Goal: Find specific page/section: Find specific page/section

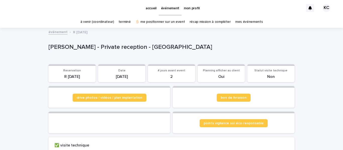
click at [80, 46] on p "[PERSON_NAME] - Private reception - [GEOGRAPHIC_DATA]" at bounding box center [170, 47] width 244 height 7
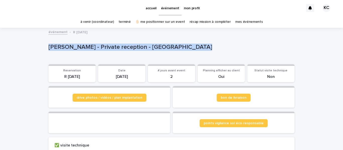
click at [80, 46] on p "[PERSON_NAME] - Private reception - [GEOGRAPHIC_DATA]" at bounding box center [170, 47] width 244 height 7
click at [114, 49] on p "[PERSON_NAME] - Private reception - [GEOGRAPHIC_DATA]" at bounding box center [170, 47] width 244 height 7
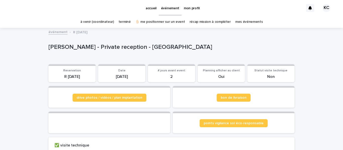
click at [114, 49] on p "[PERSON_NAME] - Private reception - [GEOGRAPHIC_DATA]" at bounding box center [170, 47] width 244 height 7
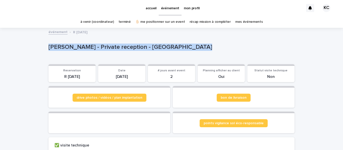
click at [78, 48] on p "[PERSON_NAME] - Private reception - [GEOGRAPHIC_DATA]" at bounding box center [170, 47] width 244 height 7
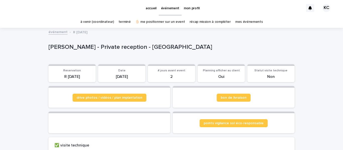
click at [78, 48] on p "[PERSON_NAME] - Private reception - [GEOGRAPHIC_DATA]" at bounding box center [170, 47] width 244 height 7
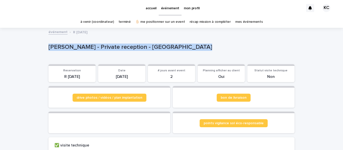
click at [99, 45] on p "[PERSON_NAME] - Private reception - [GEOGRAPHIC_DATA]" at bounding box center [170, 47] width 244 height 7
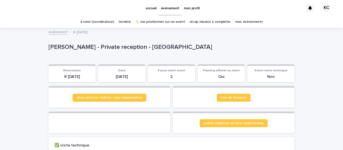
click at [99, 45] on p "[PERSON_NAME] - Private reception - [GEOGRAPHIC_DATA]" at bounding box center [170, 47] width 244 height 7
click at [120, 46] on p "[PERSON_NAME] - Private reception - [GEOGRAPHIC_DATA]" at bounding box center [170, 47] width 244 height 7
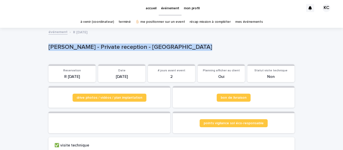
click at [150, 47] on p "[PERSON_NAME] - Private reception - [GEOGRAPHIC_DATA]" at bounding box center [170, 47] width 244 height 7
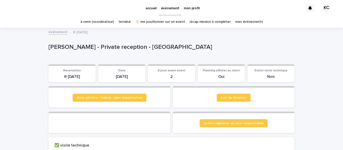
click at [150, 47] on p "[PERSON_NAME] - Private reception - [GEOGRAPHIC_DATA]" at bounding box center [170, 47] width 244 height 7
click at [127, 46] on p "[PERSON_NAME] - Private reception - [GEOGRAPHIC_DATA]" at bounding box center [170, 47] width 244 height 7
click at [96, 48] on p "[PERSON_NAME] - Private reception - [GEOGRAPHIC_DATA]" at bounding box center [170, 47] width 244 height 7
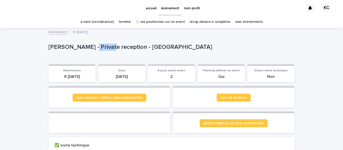
click at [73, 46] on p "[PERSON_NAME] - Private reception - [GEOGRAPHIC_DATA]" at bounding box center [170, 47] width 244 height 7
click at [59, 46] on p "[PERSON_NAME] - Private reception - [GEOGRAPHIC_DATA]" at bounding box center [170, 47] width 244 height 7
click at [104, 44] on p "[PERSON_NAME] - Private reception - [GEOGRAPHIC_DATA]" at bounding box center [170, 47] width 244 height 7
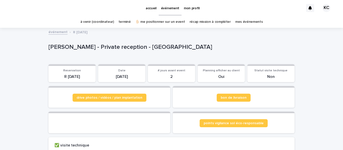
click at [104, 44] on p "[PERSON_NAME] - Private reception - [GEOGRAPHIC_DATA]" at bounding box center [170, 47] width 244 height 7
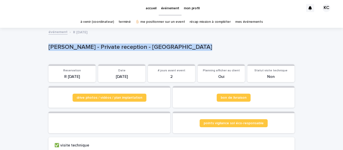
click at [104, 44] on p "[PERSON_NAME] - Private reception - [GEOGRAPHIC_DATA]" at bounding box center [170, 47] width 244 height 7
click at [126, 46] on p "[PERSON_NAME] - Private reception - [GEOGRAPHIC_DATA]" at bounding box center [170, 47] width 244 height 7
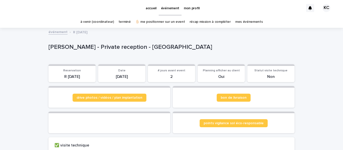
click at [126, 46] on p "[PERSON_NAME] - Private reception - [GEOGRAPHIC_DATA]" at bounding box center [170, 47] width 244 height 7
click at [99, 47] on p "[PERSON_NAME] - Private reception - [GEOGRAPHIC_DATA]" at bounding box center [170, 47] width 244 height 7
click at [76, 50] on p "[PERSON_NAME] - Private reception - [GEOGRAPHIC_DATA]" at bounding box center [170, 47] width 244 height 7
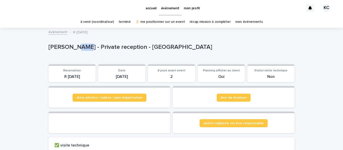
click at [76, 50] on p "[PERSON_NAME] - Private reception - [GEOGRAPHIC_DATA]" at bounding box center [170, 47] width 244 height 7
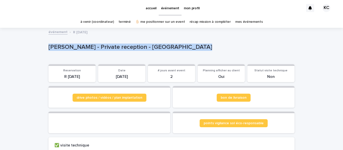
click at [118, 44] on p "[PERSON_NAME] - Private reception - [GEOGRAPHIC_DATA]" at bounding box center [170, 47] width 244 height 7
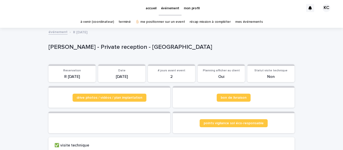
click at [118, 44] on p "[PERSON_NAME] - Private reception - [GEOGRAPHIC_DATA]" at bounding box center [170, 47] width 244 height 7
click at [97, 47] on p "[PERSON_NAME] - Private reception - [GEOGRAPHIC_DATA]" at bounding box center [170, 47] width 244 height 7
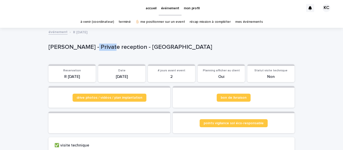
click at [97, 47] on p "[PERSON_NAME] - Private reception - [GEOGRAPHIC_DATA]" at bounding box center [170, 47] width 244 height 7
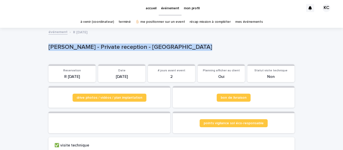
click at [97, 47] on p "[PERSON_NAME] - Private reception - [GEOGRAPHIC_DATA]" at bounding box center [170, 47] width 244 height 7
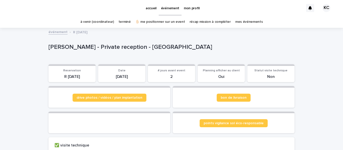
click at [97, 47] on p "[PERSON_NAME] - Private reception - [GEOGRAPHIC_DATA]" at bounding box center [170, 47] width 244 height 7
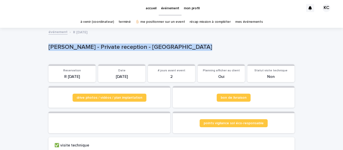
click at [97, 47] on p "[PERSON_NAME] - Private reception - [GEOGRAPHIC_DATA]" at bounding box center [170, 47] width 244 height 7
click at [124, 52] on div "[PERSON_NAME] - Private reception - [GEOGRAPHIC_DATA]" at bounding box center [170, 48] width 244 height 9
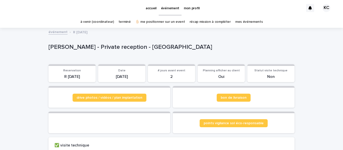
click at [116, 45] on p "[PERSON_NAME] - Private reception - [GEOGRAPHIC_DATA]" at bounding box center [170, 47] width 244 height 7
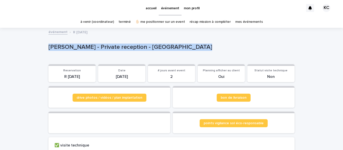
click at [94, 48] on p "[PERSON_NAME] - Private reception - [GEOGRAPHIC_DATA]" at bounding box center [170, 47] width 244 height 7
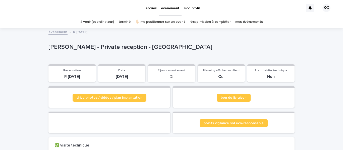
click at [94, 48] on p "[PERSON_NAME] - Private reception - [GEOGRAPHIC_DATA]" at bounding box center [170, 47] width 244 height 7
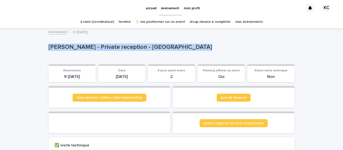
click at [116, 48] on p "[PERSON_NAME] - Private reception - [GEOGRAPHIC_DATA]" at bounding box center [170, 47] width 244 height 7
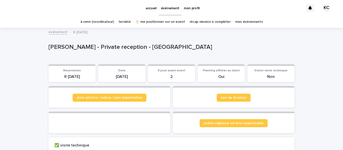
click at [116, 48] on p "[PERSON_NAME] - Private reception - [GEOGRAPHIC_DATA]" at bounding box center [170, 47] width 244 height 7
click at [99, 49] on p "[PERSON_NAME] - Private reception - [GEOGRAPHIC_DATA]" at bounding box center [170, 47] width 244 height 7
click at [120, 50] on p "[PERSON_NAME] - Private reception - [GEOGRAPHIC_DATA]" at bounding box center [170, 47] width 244 height 7
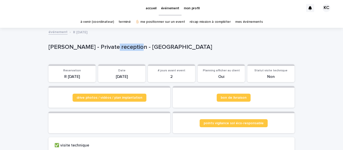
click at [120, 50] on p "[PERSON_NAME] - Private reception - [GEOGRAPHIC_DATA]" at bounding box center [170, 47] width 244 height 7
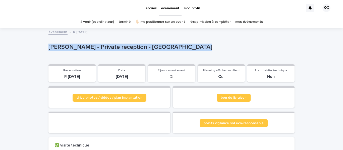
click at [98, 49] on p "[PERSON_NAME] - Private reception - [GEOGRAPHIC_DATA]" at bounding box center [170, 47] width 244 height 7
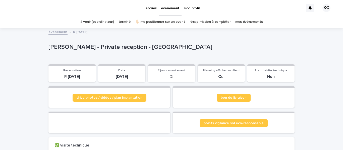
click at [98, 49] on p "[PERSON_NAME] - Private reception - [GEOGRAPHIC_DATA]" at bounding box center [170, 47] width 244 height 7
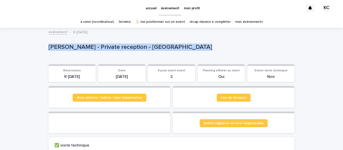
click at [121, 52] on div "[PERSON_NAME] - Private reception - [GEOGRAPHIC_DATA]" at bounding box center [170, 48] width 244 height 9
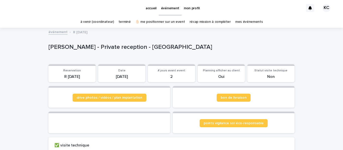
click at [121, 52] on div "[PERSON_NAME] - Private reception - [GEOGRAPHIC_DATA]" at bounding box center [170, 48] width 244 height 9
click at [129, 49] on p "[PERSON_NAME] - Private reception - [GEOGRAPHIC_DATA]" at bounding box center [170, 47] width 244 height 7
click at [144, 48] on p "[PERSON_NAME] - Private reception - [GEOGRAPHIC_DATA]" at bounding box center [170, 47] width 244 height 7
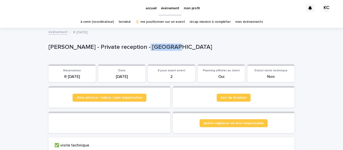
click at [120, 49] on p "[PERSON_NAME] - Private reception - [GEOGRAPHIC_DATA]" at bounding box center [170, 47] width 244 height 7
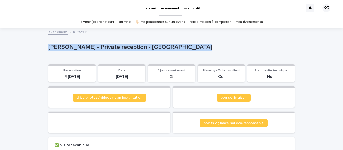
click at [95, 49] on p "[PERSON_NAME] - Private reception - [GEOGRAPHIC_DATA]" at bounding box center [170, 47] width 244 height 7
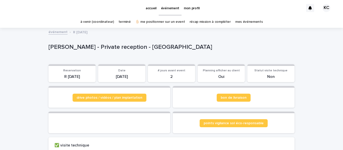
click at [95, 49] on p "[PERSON_NAME] - Private reception - [GEOGRAPHIC_DATA]" at bounding box center [170, 47] width 244 height 7
click at [113, 47] on p "[PERSON_NAME] - Private reception - [GEOGRAPHIC_DATA]" at bounding box center [170, 47] width 244 height 7
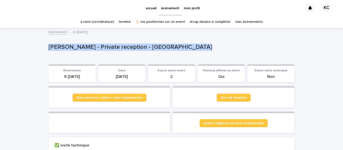
click at [96, 49] on p "[PERSON_NAME] - Private reception - [GEOGRAPHIC_DATA]" at bounding box center [170, 47] width 244 height 7
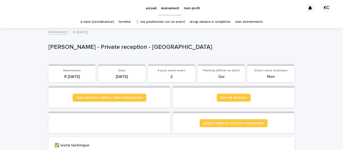
click at [96, 49] on p "[PERSON_NAME] - Private reception - [GEOGRAPHIC_DATA]" at bounding box center [170, 47] width 244 height 7
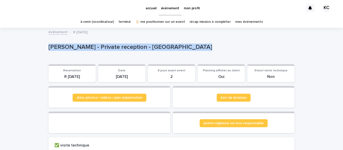
click at [115, 49] on p "[PERSON_NAME] - Private reception - [GEOGRAPHIC_DATA]" at bounding box center [170, 47] width 244 height 7
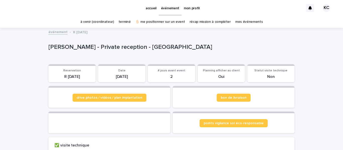
click at [115, 49] on p "[PERSON_NAME] - Private reception - [GEOGRAPHIC_DATA]" at bounding box center [170, 47] width 244 height 7
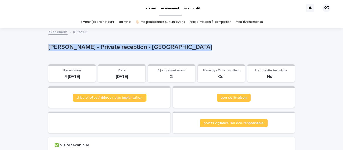
click at [95, 46] on p "[PERSON_NAME] - Private reception - [GEOGRAPHIC_DATA]" at bounding box center [170, 47] width 244 height 7
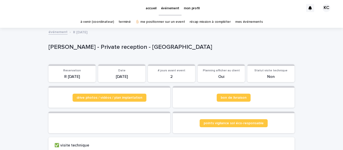
click at [95, 46] on p "[PERSON_NAME] - Private reception - [GEOGRAPHIC_DATA]" at bounding box center [170, 47] width 244 height 7
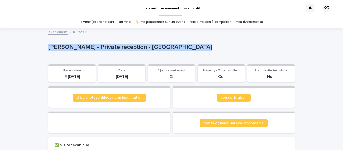
click at [116, 48] on p "[PERSON_NAME] - Private reception - [GEOGRAPHIC_DATA]" at bounding box center [170, 47] width 244 height 7
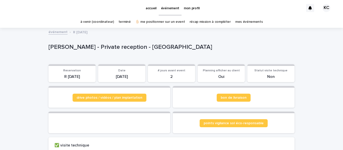
click at [117, 48] on p "[PERSON_NAME] - Private reception - [GEOGRAPHIC_DATA]" at bounding box center [170, 47] width 244 height 7
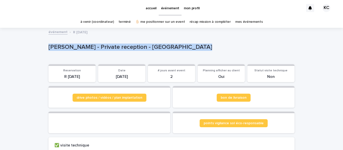
click at [95, 49] on p "[PERSON_NAME] - Private reception - [GEOGRAPHIC_DATA]" at bounding box center [170, 47] width 244 height 7
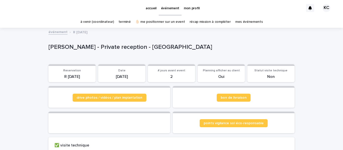
click at [95, 49] on p "[PERSON_NAME] - Private reception - [GEOGRAPHIC_DATA]" at bounding box center [170, 47] width 244 height 7
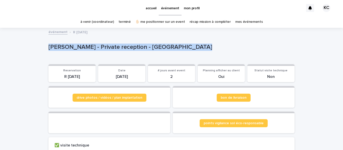
click at [110, 49] on p "[PERSON_NAME] - Private reception - [GEOGRAPHIC_DATA]" at bounding box center [170, 47] width 244 height 7
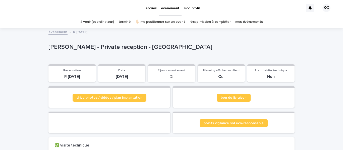
click at [110, 49] on p "[PERSON_NAME] - Private reception - [GEOGRAPHIC_DATA]" at bounding box center [170, 47] width 244 height 7
click at [92, 47] on p "[PERSON_NAME] - Private reception - [GEOGRAPHIC_DATA]" at bounding box center [170, 47] width 244 height 7
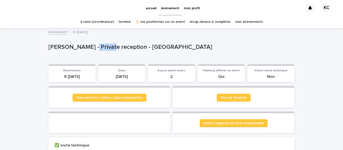
click at [92, 47] on p "[PERSON_NAME] - Private reception - [GEOGRAPHIC_DATA]" at bounding box center [170, 47] width 244 height 7
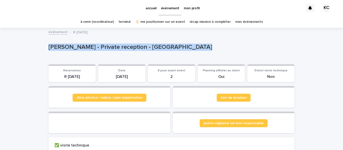
click at [113, 48] on p "[PERSON_NAME] - Private reception - [GEOGRAPHIC_DATA]" at bounding box center [170, 47] width 244 height 7
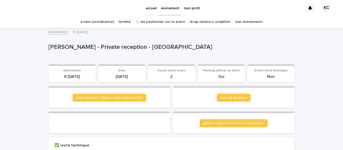
click at [113, 48] on p "[PERSON_NAME] - Private reception - [GEOGRAPHIC_DATA]" at bounding box center [170, 47] width 244 height 7
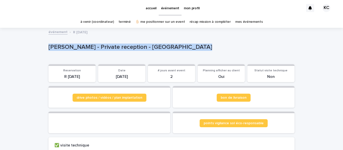
click at [98, 50] on p "[PERSON_NAME] - Private reception - [GEOGRAPHIC_DATA]" at bounding box center [170, 47] width 244 height 7
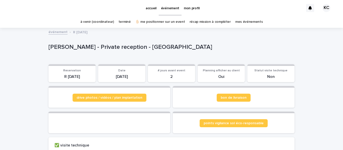
click at [98, 50] on p "[PERSON_NAME] - Private reception - [GEOGRAPHIC_DATA]" at bounding box center [170, 47] width 244 height 7
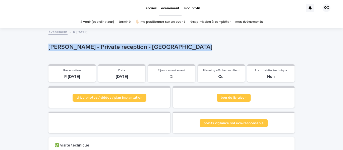
click at [109, 47] on p "[PERSON_NAME] - Private reception - [GEOGRAPHIC_DATA]" at bounding box center [170, 47] width 244 height 7
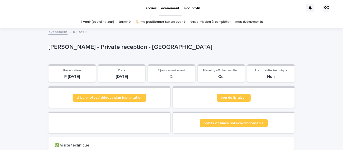
click at [109, 47] on p "[PERSON_NAME] - Private reception - [GEOGRAPHIC_DATA]" at bounding box center [170, 47] width 244 height 7
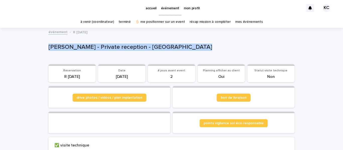
click at [99, 49] on p "[PERSON_NAME] - Private reception - [GEOGRAPHIC_DATA]" at bounding box center [170, 47] width 244 height 7
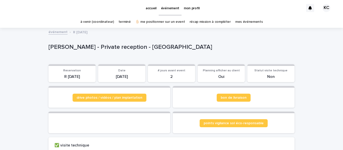
click at [99, 49] on p "[PERSON_NAME] - Private reception - [GEOGRAPHIC_DATA]" at bounding box center [170, 47] width 244 height 7
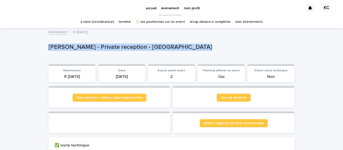
click at [113, 48] on p "[PERSON_NAME] - Private reception - [GEOGRAPHIC_DATA]" at bounding box center [170, 47] width 244 height 7
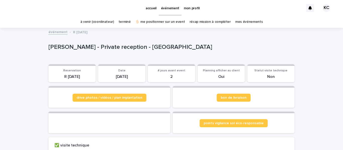
click at [113, 48] on p "[PERSON_NAME] - Private reception - [GEOGRAPHIC_DATA]" at bounding box center [170, 47] width 244 height 7
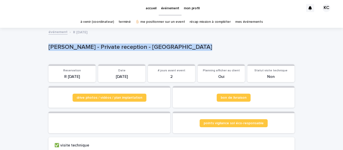
click at [91, 48] on p "[PERSON_NAME] - Private reception - [GEOGRAPHIC_DATA]" at bounding box center [170, 47] width 244 height 7
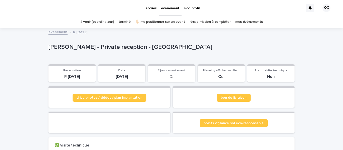
click at [91, 48] on p "[PERSON_NAME] - Private reception - [GEOGRAPHIC_DATA]" at bounding box center [170, 47] width 244 height 7
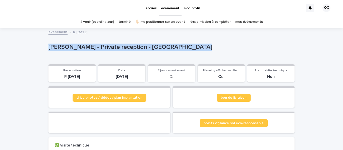
click at [97, 48] on p "[PERSON_NAME] - Private reception - [GEOGRAPHIC_DATA]" at bounding box center [170, 47] width 244 height 7
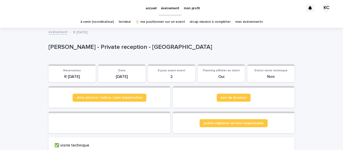
click at [97, 48] on p "[PERSON_NAME] - Private reception - [GEOGRAPHIC_DATA]" at bounding box center [170, 47] width 244 height 7
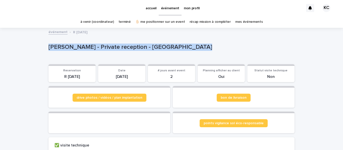
click at [109, 48] on p "[PERSON_NAME] - Private reception - [GEOGRAPHIC_DATA]" at bounding box center [170, 47] width 244 height 7
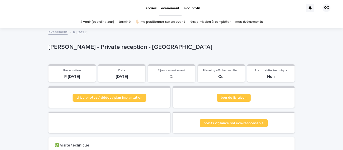
click at [109, 48] on p "[PERSON_NAME] - Private reception - [GEOGRAPHIC_DATA]" at bounding box center [170, 47] width 244 height 7
click at [100, 47] on p "[PERSON_NAME] - Private reception - [GEOGRAPHIC_DATA]" at bounding box center [170, 47] width 244 height 7
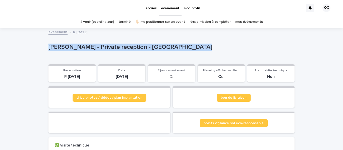
click at [118, 48] on p "[PERSON_NAME] - Private reception - [GEOGRAPHIC_DATA]" at bounding box center [170, 47] width 244 height 7
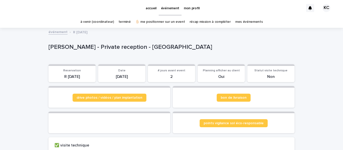
click at [118, 48] on p "[PERSON_NAME] - Private reception - [GEOGRAPHIC_DATA]" at bounding box center [170, 47] width 244 height 7
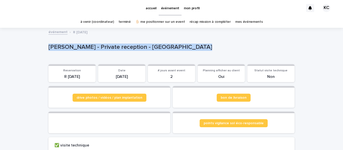
click at [93, 47] on p "[PERSON_NAME] - Private reception - [GEOGRAPHIC_DATA]" at bounding box center [170, 47] width 244 height 7
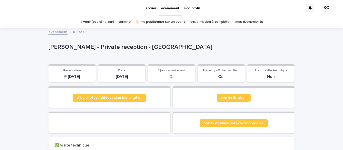
click at [93, 47] on p "[PERSON_NAME] - Private reception - [GEOGRAPHIC_DATA]" at bounding box center [170, 47] width 244 height 7
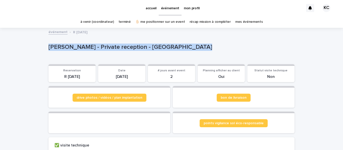
click at [115, 47] on p "[PERSON_NAME] - Private reception - [GEOGRAPHIC_DATA]" at bounding box center [170, 47] width 244 height 7
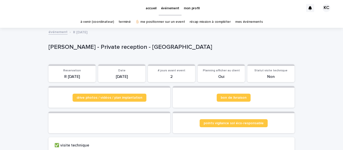
click at [115, 47] on p "[PERSON_NAME] - Private reception - [GEOGRAPHIC_DATA]" at bounding box center [170, 47] width 244 height 7
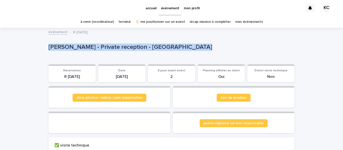
click at [97, 47] on p "[PERSON_NAME] - Private reception - [GEOGRAPHIC_DATA]" at bounding box center [170, 47] width 244 height 7
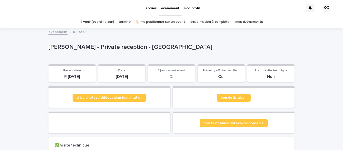
click at [97, 47] on p "[PERSON_NAME] - Private reception - [GEOGRAPHIC_DATA]" at bounding box center [170, 47] width 244 height 7
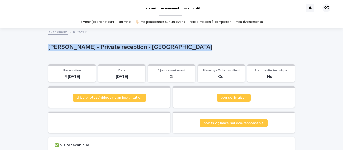
click at [113, 46] on p "[PERSON_NAME] - Private reception - [GEOGRAPHIC_DATA]" at bounding box center [170, 47] width 244 height 7
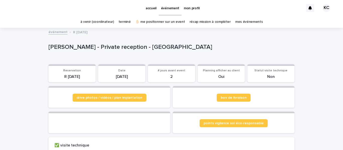
click at [113, 46] on p "[PERSON_NAME] - Private reception - [GEOGRAPHIC_DATA]" at bounding box center [170, 47] width 244 height 7
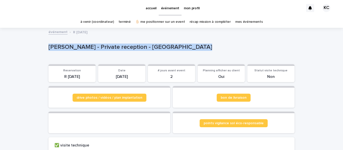
click at [113, 46] on p "[PERSON_NAME] - Private reception - [GEOGRAPHIC_DATA]" at bounding box center [170, 47] width 244 height 7
click at [96, 46] on p "[PERSON_NAME] - Private reception - [GEOGRAPHIC_DATA]" at bounding box center [170, 47] width 244 height 7
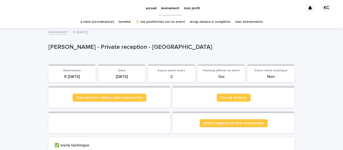
click at [96, 46] on p "[PERSON_NAME] - Private reception - [GEOGRAPHIC_DATA]" at bounding box center [170, 47] width 244 height 7
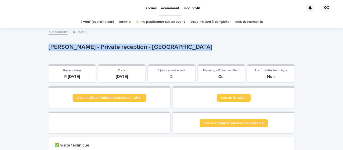
click at [109, 47] on p "[PERSON_NAME] - Private reception - [GEOGRAPHIC_DATA]" at bounding box center [170, 47] width 244 height 7
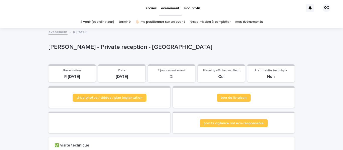
click at [109, 47] on p "[PERSON_NAME] - Private reception - [GEOGRAPHIC_DATA]" at bounding box center [170, 47] width 244 height 7
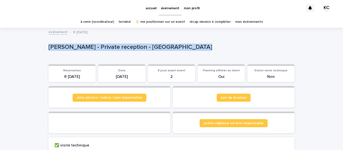
click at [97, 47] on p "[PERSON_NAME] - Private reception - [GEOGRAPHIC_DATA]" at bounding box center [170, 47] width 244 height 7
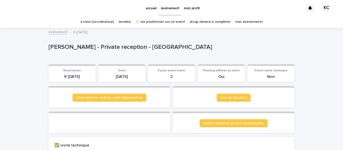
click at [97, 47] on p "[PERSON_NAME] - Private reception - [GEOGRAPHIC_DATA]" at bounding box center [170, 47] width 244 height 7
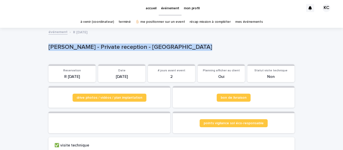
click at [114, 47] on p "[PERSON_NAME] - Private reception - [GEOGRAPHIC_DATA]" at bounding box center [170, 47] width 244 height 7
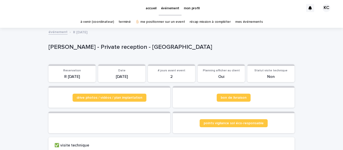
click at [114, 47] on p "[PERSON_NAME] - Private reception - [GEOGRAPHIC_DATA]" at bounding box center [170, 47] width 244 height 7
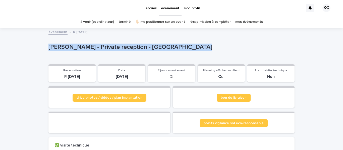
click at [100, 47] on p "[PERSON_NAME] - Private reception - [GEOGRAPHIC_DATA]" at bounding box center [170, 47] width 244 height 7
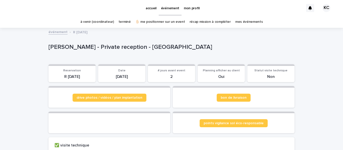
click at [100, 47] on p "[PERSON_NAME] - Private reception - [GEOGRAPHIC_DATA]" at bounding box center [170, 47] width 244 height 7
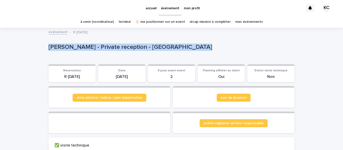
click at [120, 48] on p "[PERSON_NAME] - Private reception - [GEOGRAPHIC_DATA]" at bounding box center [170, 47] width 244 height 7
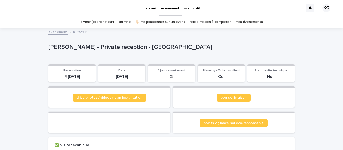
click at [120, 48] on p "[PERSON_NAME] - Private reception - [GEOGRAPHIC_DATA]" at bounding box center [170, 47] width 244 height 7
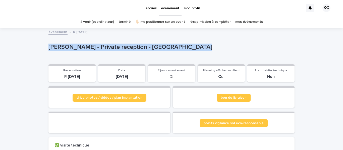
click at [95, 45] on p "[PERSON_NAME] - Private reception - [GEOGRAPHIC_DATA]" at bounding box center [170, 47] width 244 height 7
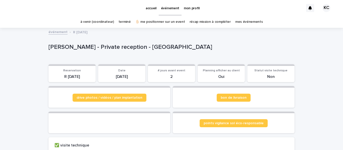
click at [95, 45] on p "[PERSON_NAME] - Private reception - [GEOGRAPHIC_DATA]" at bounding box center [170, 47] width 244 height 7
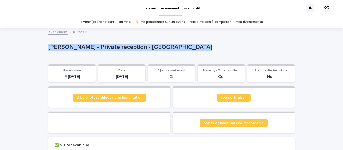
click at [118, 45] on p "[PERSON_NAME] - Private reception - [GEOGRAPHIC_DATA]" at bounding box center [170, 47] width 244 height 7
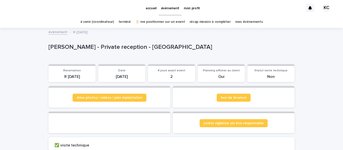
click at [118, 45] on p "[PERSON_NAME] - Private reception - [GEOGRAPHIC_DATA]" at bounding box center [170, 47] width 244 height 7
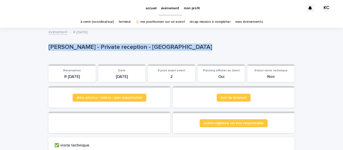
click at [98, 49] on p "[PERSON_NAME] - Private reception - [GEOGRAPHIC_DATA]" at bounding box center [170, 47] width 244 height 7
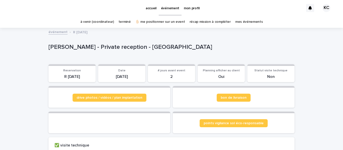
click at [98, 49] on p "[PERSON_NAME] - Private reception - [GEOGRAPHIC_DATA]" at bounding box center [170, 47] width 244 height 7
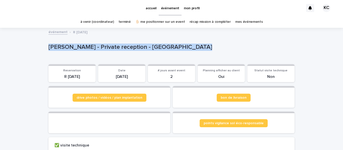
click at [116, 49] on p "[PERSON_NAME] - Private reception - [GEOGRAPHIC_DATA]" at bounding box center [170, 47] width 244 height 7
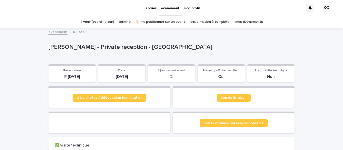
click at [116, 49] on p "[PERSON_NAME] - Private reception - [GEOGRAPHIC_DATA]" at bounding box center [170, 47] width 244 height 7
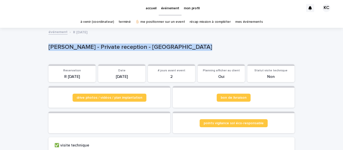
click at [100, 47] on p "[PERSON_NAME] - Private reception - [GEOGRAPHIC_DATA]" at bounding box center [170, 47] width 244 height 7
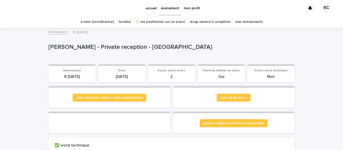
click at [100, 47] on p "[PERSON_NAME] - Private reception - [GEOGRAPHIC_DATA]" at bounding box center [170, 47] width 244 height 7
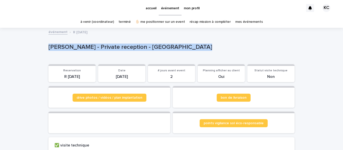
click at [114, 48] on p "[PERSON_NAME] - Private reception - [GEOGRAPHIC_DATA]" at bounding box center [170, 47] width 244 height 7
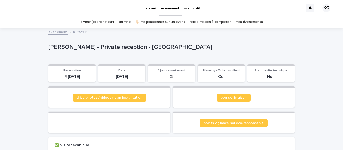
click at [114, 48] on p "[PERSON_NAME] - Private reception - [GEOGRAPHIC_DATA]" at bounding box center [170, 47] width 244 height 7
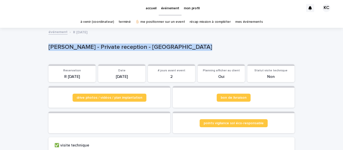
click at [97, 47] on p "[PERSON_NAME] - Private reception - [GEOGRAPHIC_DATA]" at bounding box center [170, 47] width 244 height 7
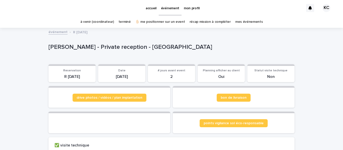
click at [97, 47] on p "[PERSON_NAME] - Private reception - [GEOGRAPHIC_DATA]" at bounding box center [170, 47] width 244 height 7
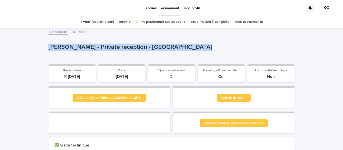
click at [112, 48] on p "[PERSON_NAME] - Private reception - [GEOGRAPHIC_DATA]" at bounding box center [170, 47] width 244 height 7
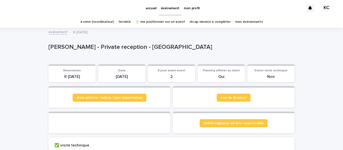
click at [112, 48] on p "[PERSON_NAME] - Private reception - [GEOGRAPHIC_DATA]" at bounding box center [170, 47] width 244 height 7
click at [90, 45] on p "[PERSON_NAME] - Private reception - [GEOGRAPHIC_DATA]" at bounding box center [170, 47] width 244 height 7
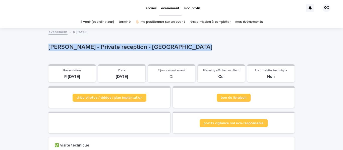
click at [98, 48] on p "[PERSON_NAME] - Private reception - [GEOGRAPHIC_DATA]" at bounding box center [170, 47] width 244 height 7
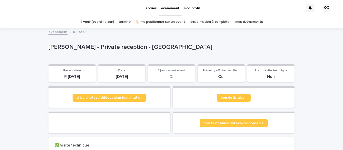
click at [98, 48] on p "[PERSON_NAME] - Private reception - [GEOGRAPHIC_DATA]" at bounding box center [170, 47] width 244 height 7
click at [113, 47] on p "[PERSON_NAME] - Private reception - [GEOGRAPHIC_DATA]" at bounding box center [170, 47] width 244 height 7
click at [147, 47] on p "[PERSON_NAME] - Private reception - [GEOGRAPHIC_DATA]" at bounding box center [170, 47] width 244 height 7
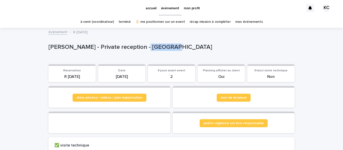
click at [147, 47] on p "[PERSON_NAME] - Private reception - [GEOGRAPHIC_DATA]" at bounding box center [170, 47] width 244 height 7
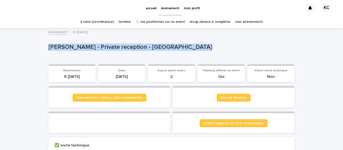
click at [109, 48] on p "[PERSON_NAME] - Private reception - [GEOGRAPHIC_DATA]" at bounding box center [170, 47] width 244 height 7
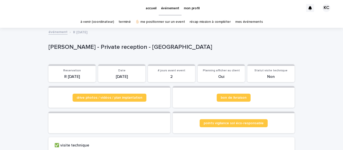
click at [109, 48] on p "[PERSON_NAME] - Private reception - [GEOGRAPHIC_DATA]" at bounding box center [170, 47] width 244 height 7
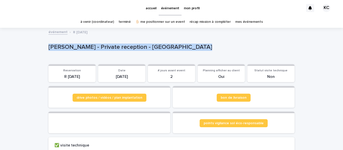
click at [74, 48] on p "[PERSON_NAME] - Private reception - [GEOGRAPHIC_DATA]" at bounding box center [170, 47] width 244 height 7
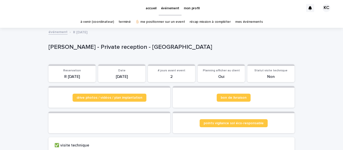
click at [74, 48] on p "[PERSON_NAME] - Private reception - [GEOGRAPHIC_DATA]" at bounding box center [170, 47] width 244 height 7
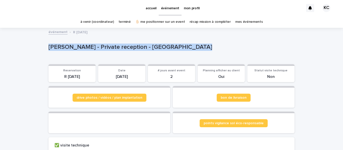
click at [59, 46] on p "[PERSON_NAME] - Private reception - [GEOGRAPHIC_DATA]" at bounding box center [170, 47] width 244 height 7
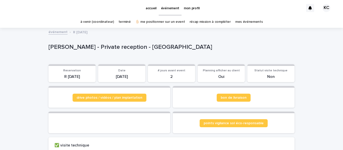
click at [59, 46] on p "[PERSON_NAME] - Private reception - [GEOGRAPHIC_DATA]" at bounding box center [170, 47] width 244 height 7
click at [76, 45] on p "[PERSON_NAME] - Private reception - [GEOGRAPHIC_DATA]" at bounding box center [170, 47] width 244 height 7
click at [92, 45] on p "[PERSON_NAME] - Private reception - [GEOGRAPHIC_DATA]" at bounding box center [170, 47] width 244 height 7
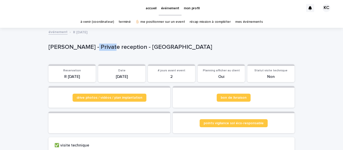
click at [118, 48] on p "[PERSON_NAME] - Private reception - [GEOGRAPHIC_DATA]" at bounding box center [170, 47] width 244 height 7
click at [145, 48] on p "[PERSON_NAME] - Private reception - [GEOGRAPHIC_DATA]" at bounding box center [170, 47] width 244 height 7
click at [124, 48] on p "[PERSON_NAME] - Private reception - [GEOGRAPHIC_DATA]" at bounding box center [170, 47] width 244 height 7
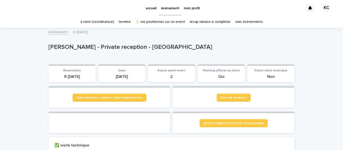
click at [124, 48] on p "[PERSON_NAME] - Private reception - [GEOGRAPHIC_DATA]" at bounding box center [170, 47] width 244 height 7
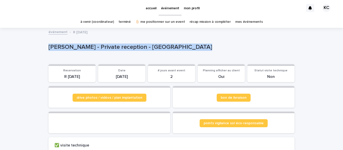
click at [111, 53] on div "[PERSON_NAME] - Private reception - [GEOGRAPHIC_DATA]" at bounding box center [171, 48] width 246 height 20
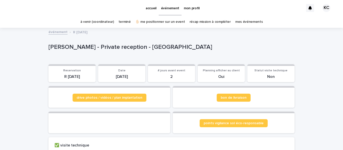
click at [115, 48] on p "[PERSON_NAME] - Private reception - [GEOGRAPHIC_DATA]" at bounding box center [170, 47] width 244 height 7
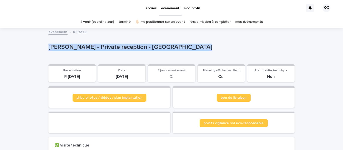
click at [93, 44] on p "[PERSON_NAME] - Private reception - [GEOGRAPHIC_DATA]" at bounding box center [170, 47] width 244 height 7
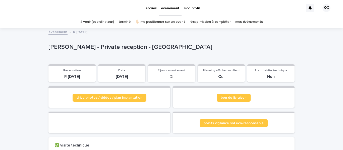
click at [93, 44] on p "[PERSON_NAME] - Private reception - [GEOGRAPHIC_DATA]" at bounding box center [170, 47] width 244 height 7
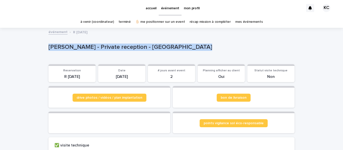
click at [120, 47] on p "[PERSON_NAME] - Private reception - [GEOGRAPHIC_DATA]" at bounding box center [170, 47] width 244 height 7
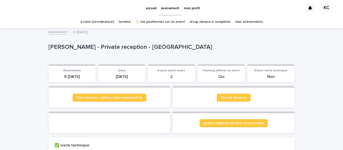
click at [120, 47] on p "[PERSON_NAME] - Private reception - [GEOGRAPHIC_DATA]" at bounding box center [170, 47] width 244 height 7
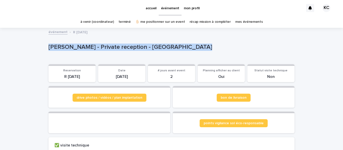
click at [93, 47] on p "[PERSON_NAME] - Private reception - [GEOGRAPHIC_DATA]" at bounding box center [170, 47] width 244 height 7
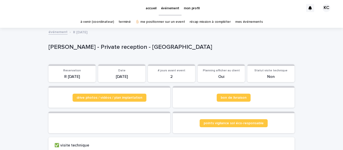
click at [93, 47] on p "[PERSON_NAME] - Private reception - [GEOGRAPHIC_DATA]" at bounding box center [170, 47] width 244 height 7
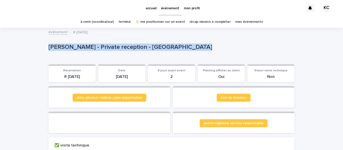
click at [93, 47] on p "[PERSON_NAME] - Private reception - [GEOGRAPHIC_DATA]" at bounding box center [170, 47] width 244 height 7
click at [106, 53] on div "[PERSON_NAME] - Private reception - [GEOGRAPHIC_DATA]" at bounding box center [171, 48] width 246 height 20
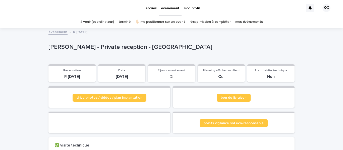
click at [101, 46] on p "[PERSON_NAME] - Private reception - [GEOGRAPHIC_DATA]" at bounding box center [170, 47] width 244 height 7
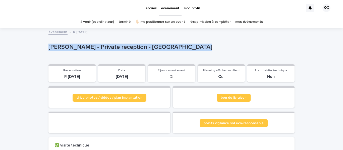
click at [123, 46] on p "[PERSON_NAME] - Private reception - [GEOGRAPHIC_DATA]" at bounding box center [170, 47] width 244 height 7
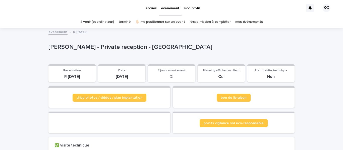
click at [107, 48] on p "[PERSON_NAME] - Private reception - [GEOGRAPHIC_DATA]" at bounding box center [170, 47] width 244 height 7
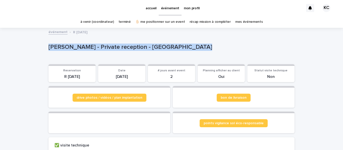
click at [73, 44] on p "[PERSON_NAME] - Private reception - [GEOGRAPHIC_DATA]" at bounding box center [170, 47] width 244 height 7
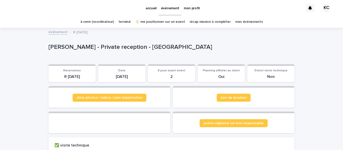
click at [73, 44] on p "[PERSON_NAME] - Private reception - [GEOGRAPHIC_DATA]" at bounding box center [170, 47] width 244 height 7
click at [71, 48] on p "[PERSON_NAME] - Private reception - [GEOGRAPHIC_DATA]" at bounding box center [170, 47] width 244 height 7
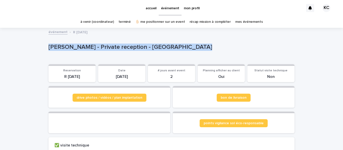
click at [102, 48] on p "[PERSON_NAME] - Private reception - [GEOGRAPHIC_DATA]" at bounding box center [170, 47] width 244 height 7
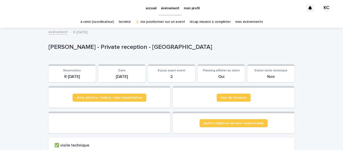
click at [102, 48] on p "[PERSON_NAME] - Private reception - [GEOGRAPHIC_DATA]" at bounding box center [170, 47] width 244 height 7
click at [112, 48] on p "[PERSON_NAME] - Private reception - [GEOGRAPHIC_DATA]" at bounding box center [170, 47] width 244 height 7
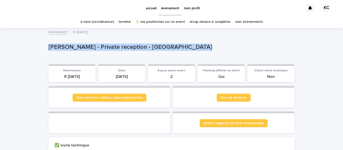
click at [112, 48] on p "[PERSON_NAME] - Private reception - [GEOGRAPHIC_DATA]" at bounding box center [170, 47] width 244 height 7
click at [128, 48] on p "[PERSON_NAME] - Private reception - [GEOGRAPHIC_DATA]" at bounding box center [170, 47] width 244 height 7
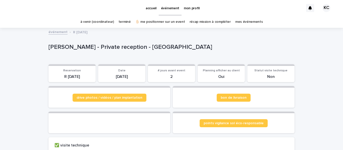
click at [128, 48] on p "[PERSON_NAME] - Private reception - [GEOGRAPHIC_DATA]" at bounding box center [170, 47] width 244 height 7
click at [144, 49] on p "[PERSON_NAME] - Private reception - [GEOGRAPHIC_DATA]" at bounding box center [170, 47] width 244 height 7
click at [117, 43] on div "[PERSON_NAME] - Private reception - [GEOGRAPHIC_DATA]" at bounding box center [170, 47] width 244 height 8
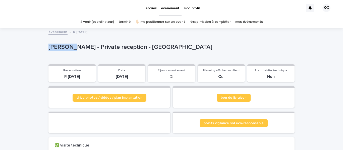
click at [117, 43] on div "[PERSON_NAME] - Private reception - [GEOGRAPHIC_DATA]" at bounding box center [170, 47] width 244 height 8
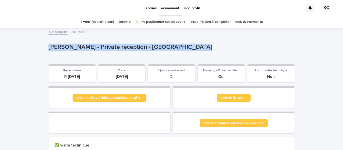
click at [128, 49] on p "[PERSON_NAME] - Private reception - [GEOGRAPHIC_DATA]" at bounding box center [170, 47] width 244 height 7
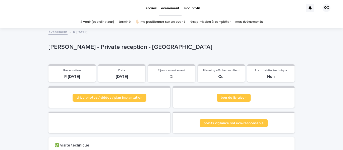
click at [128, 49] on p "[PERSON_NAME] - Private reception - [GEOGRAPHIC_DATA]" at bounding box center [170, 47] width 244 height 7
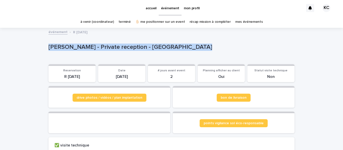
click at [123, 47] on p "[PERSON_NAME] - Private reception - [GEOGRAPHIC_DATA]" at bounding box center [170, 47] width 244 height 7
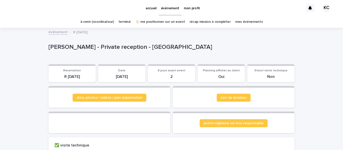
click at [123, 47] on p "[PERSON_NAME] - Private reception - [GEOGRAPHIC_DATA]" at bounding box center [170, 47] width 244 height 7
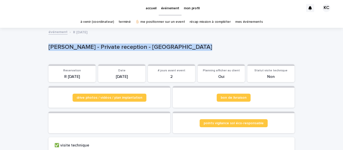
click at [100, 49] on p "[PERSON_NAME] - Private reception - [GEOGRAPHIC_DATA]" at bounding box center [170, 47] width 244 height 7
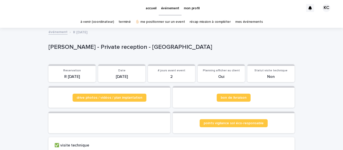
click at [100, 49] on p "[PERSON_NAME] - Private reception - [GEOGRAPHIC_DATA]" at bounding box center [170, 47] width 244 height 7
click at [114, 50] on p "[PERSON_NAME] - Private reception - [GEOGRAPHIC_DATA]" at bounding box center [170, 47] width 244 height 7
click at [147, 48] on p "[PERSON_NAME] - Private reception - [GEOGRAPHIC_DATA]" at bounding box center [170, 47] width 244 height 7
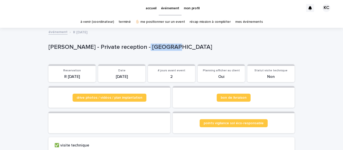
click at [147, 48] on p "[PERSON_NAME] - Private reception - [GEOGRAPHIC_DATA]" at bounding box center [170, 47] width 244 height 7
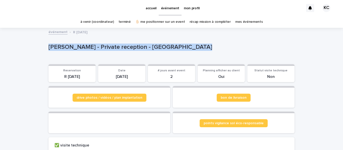
click at [117, 48] on p "[PERSON_NAME] - Private reception - [GEOGRAPHIC_DATA]" at bounding box center [170, 47] width 244 height 7
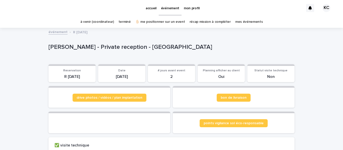
click at [117, 48] on p "[PERSON_NAME] - Private reception - [GEOGRAPHIC_DATA]" at bounding box center [170, 47] width 244 height 7
click at [103, 44] on p "[PERSON_NAME] - Private reception - [GEOGRAPHIC_DATA]" at bounding box center [170, 47] width 244 height 7
click at [81, 49] on p "[PERSON_NAME] - Private reception - [GEOGRAPHIC_DATA]" at bounding box center [170, 47] width 244 height 7
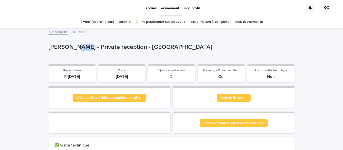
click at [64, 48] on p "[PERSON_NAME] - Private reception - [GEOGRAPHIC_DATA]" at bounding box center [170, 47] width 244 height 7
click at [91, 50] on p "[PERSON_NAME] - Private reception - [GEOGRAPHIC_DATA]" at bounding box center [170, 47] width 244 height 7
click at [116, 49] on p "[PERSON_NAME] - Private reception - [GEOGRAPHIC_DATA]" at bounding box center [170, 47] width 244 height 7
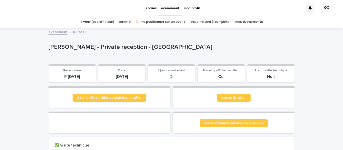
click at [116, 49] on p "[PERSON_NAME] - Private reception - [GEOGRAPHIC_DATA]" at bounding box center [170, 47] width 244 height 7
click at [141, 48] on p "[PERSON_NAME] - Private reception - [GEOGRAPHIC_DATA]" at bounding box center [170, 47] width 244 height 7
click at [115, 51] on div "[PERSON_NAME] - Private reception - [GEOGRAPHIC_DATA]" at bounding box center [170, 48] width 244 height 9
